Goal: Task Accomplishment & Management: Use online tool/utility

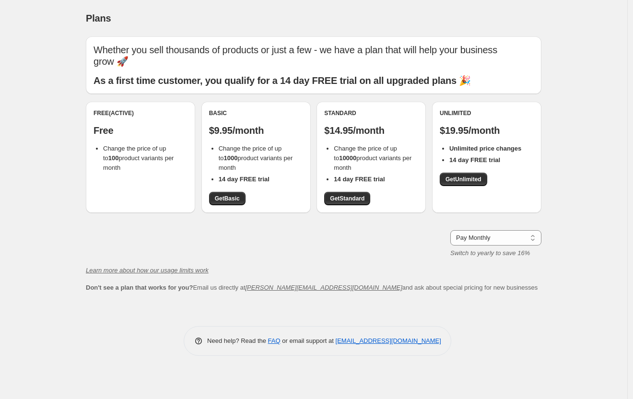
click at [134, 168] on div "Free (Active) Free Change the price of up to 100 product variants per month" at bounding box center [140, 157] width 109 height 111
click at [127, 177] on div "Free (Active) Free Change the price of up to 100 product variants per month" at bounding box center [140, 157] width 109 height 111
